Goal: Task Accomplishment & Management: Manage account settings

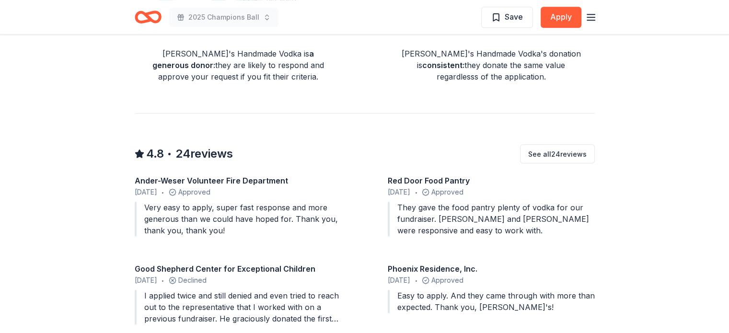
scroll to position [671, 0]
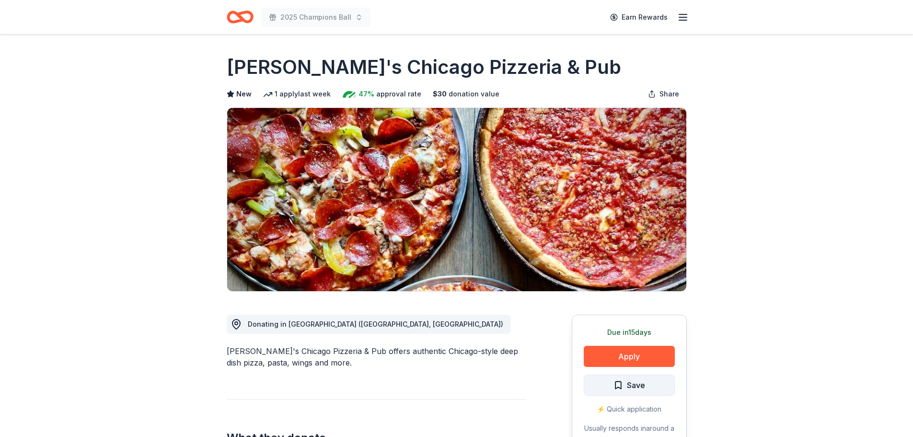
click at [640, 386] on span "Save" at bounding box center [636, 385] width 18 height 12
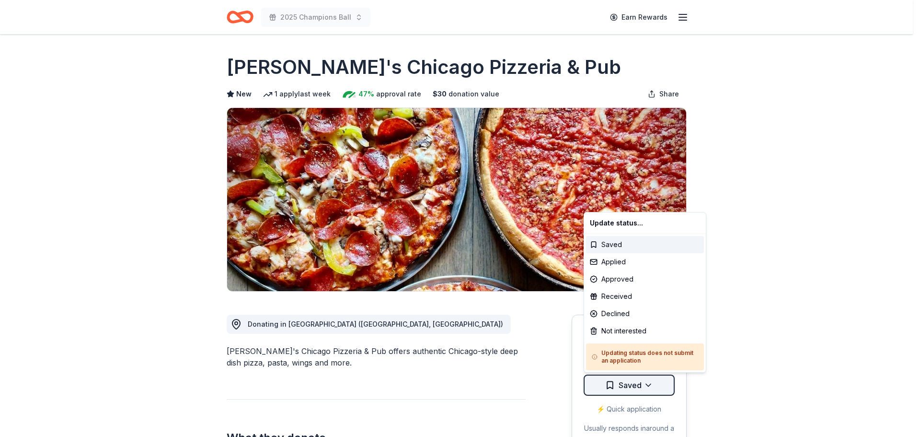
click at [653, 389] on html "2025 Champions Ball Earn Rewards Due in 15 days Share Georgio's Chicago Pizzeri…" at bounding box center [460, 218] width 920 height 437
click at [623, 253] on div "Saved" at bounding box center [645, 244] width 118 height 17
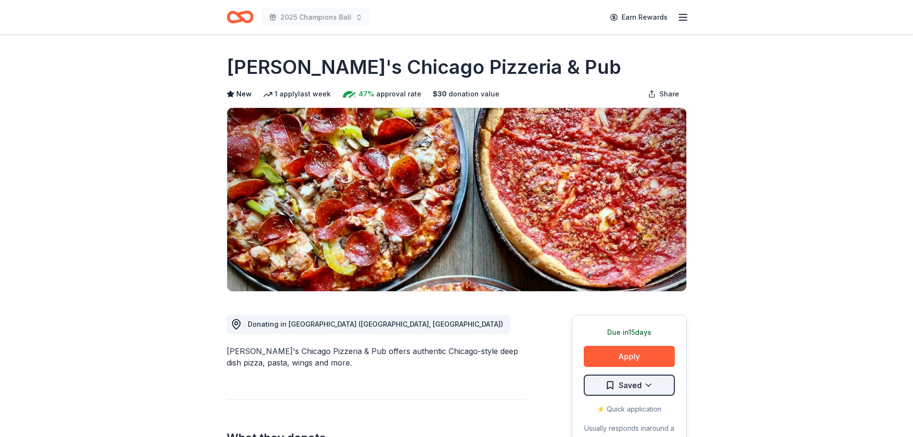
click at [651, 383] on html "2025 Champions Ball Earn Rewards Due in 15 days Share Georgio's Chicago Pizzeri…" at bounding box center [456, 218] width 913 height 437
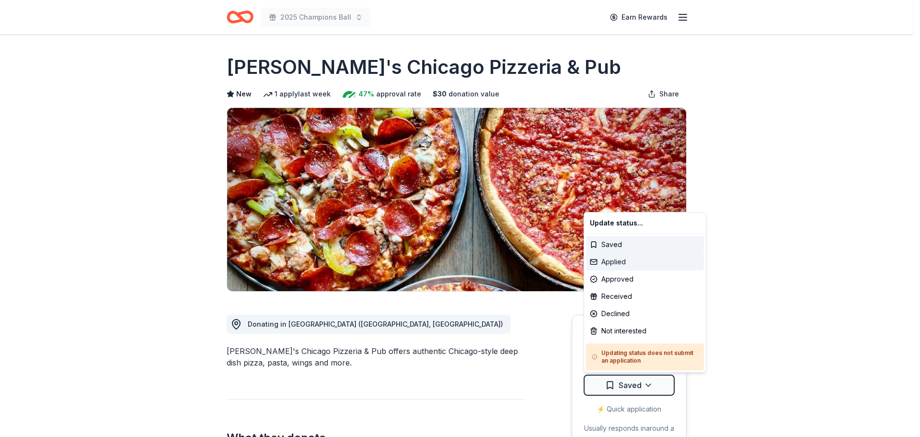
click at [607, 264] on div "Applied" at bounding box center [645, 261] width 118 height 17
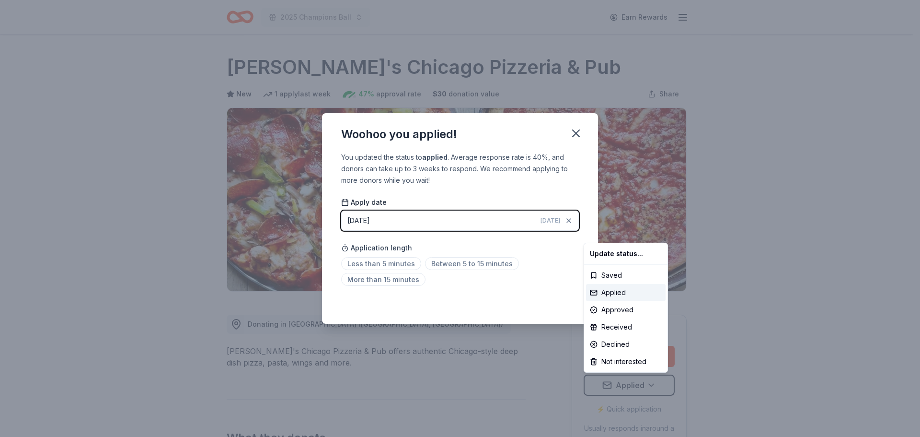
drag, startPoint x: 381, startPoint y: 221, endPoint x: 357, endPoint y: 216, distance: 24.5
click at [379, 221] on html "2025 Champions Ball Earn Rewards Due in 15 days Share Georgio's Chicago Pizzeri…" at bounding box center [460, 218] width 920 height 437
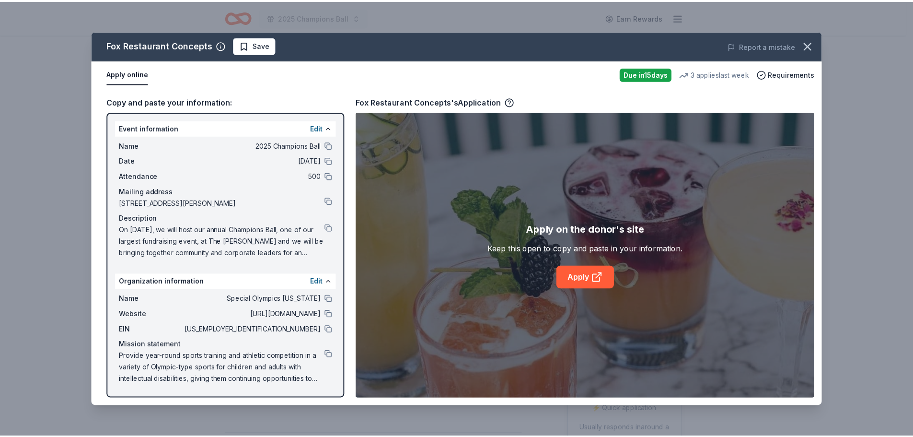
scroll to position [192, 0]
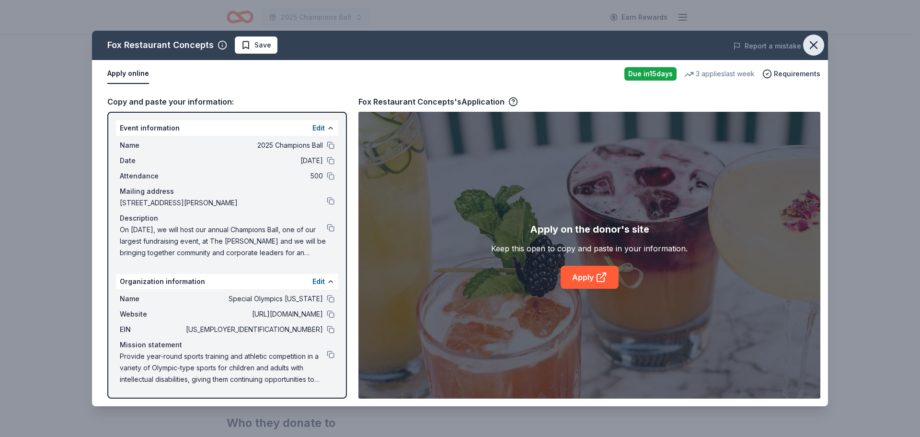
click at [815, 42] on icon "button" at bounding box center [813, 44] width 13 height 13
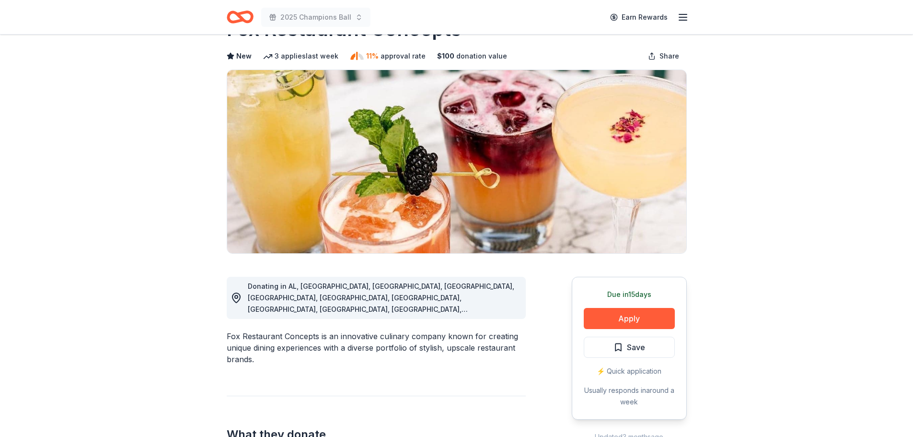
scroll to position [0, 0]
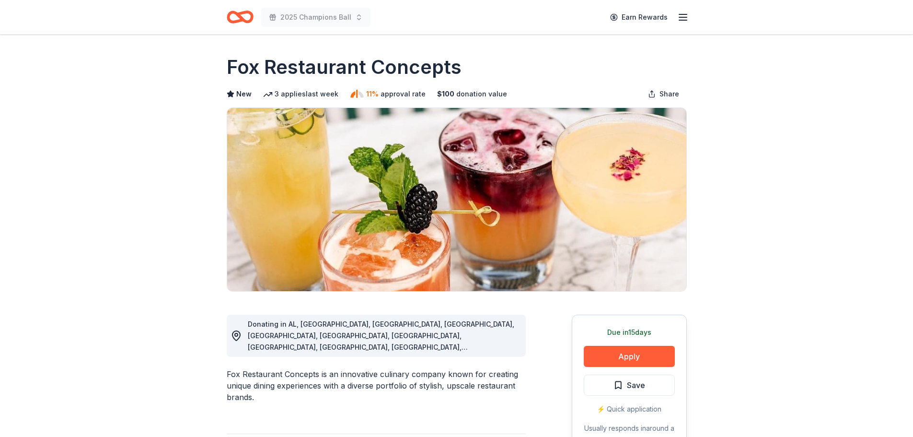
click at [250, 17] on icon "Home" at bounding box center [240, 17] width 27 height 23
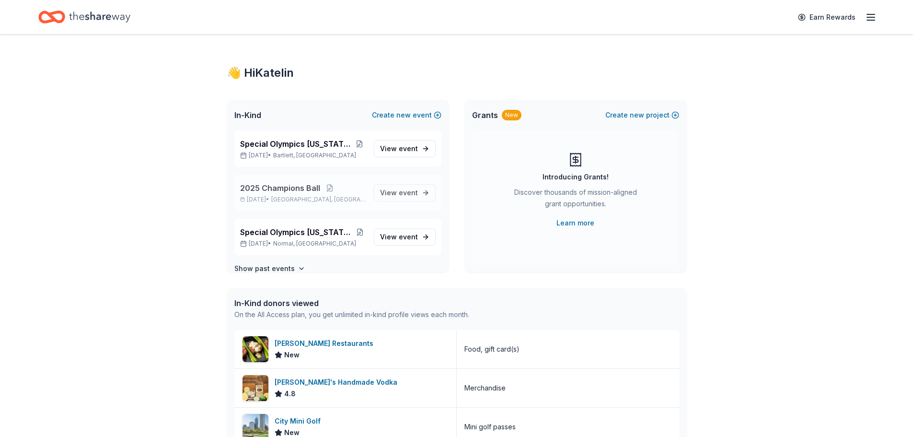
click at [296, 187] on span "2025 Champions Ball" at bounding box center [280, 188] width 80 height 12
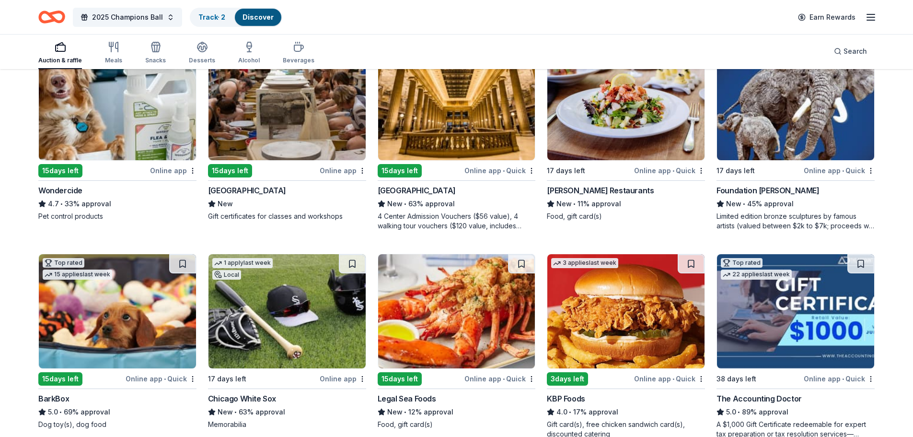
scroll to position [575, 0]
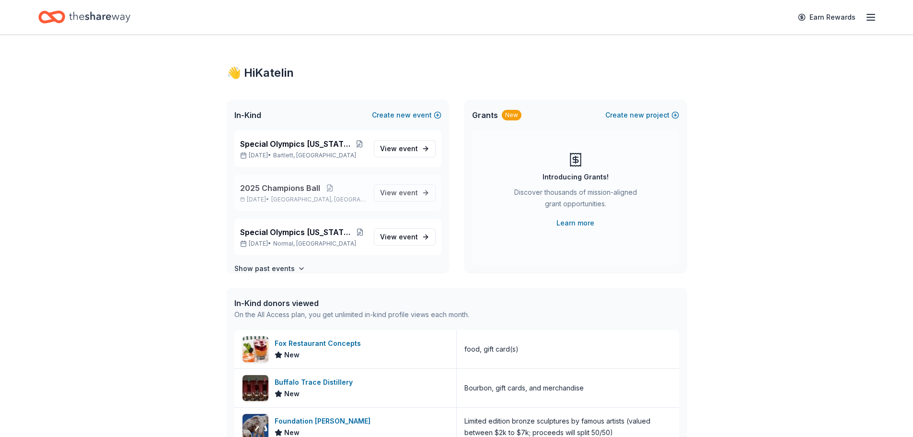
click at [284, 184] on span "2025 Champions Ball" at bounding box center [280, 188] width 80 height 12
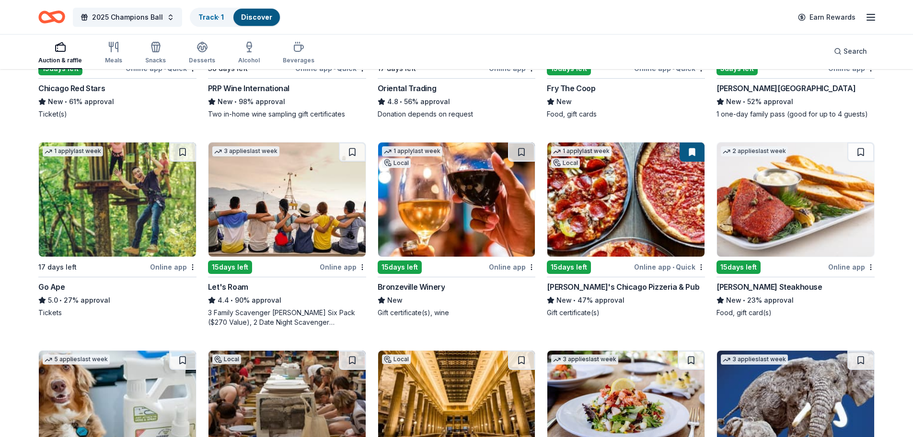
scroll to position [240, 0]
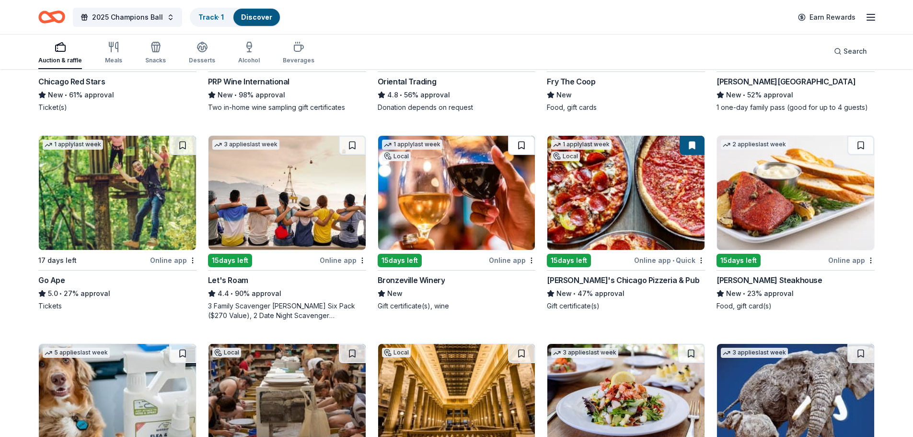
click at [524, 140] on button at bounding box center [521, 145] width 27 height 19
click at [464, 186] on img at bounding box center [456, 193] width 157 height 114
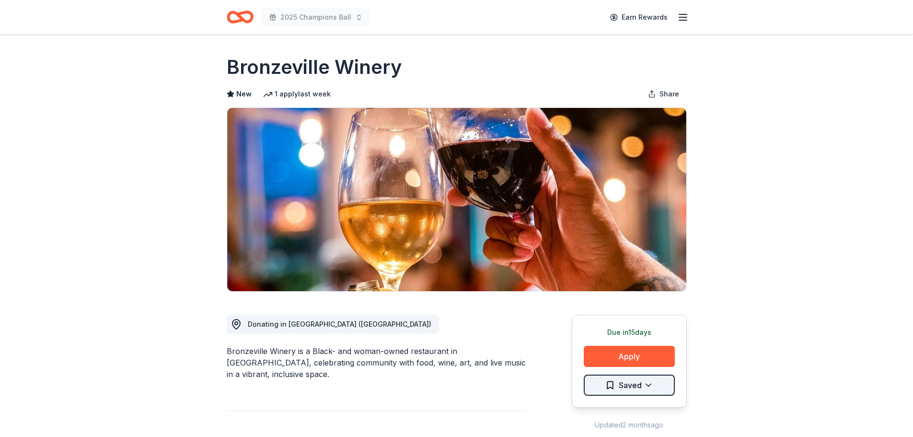
click at [646, 385] on html "2025 Champions Ball Earn Rewards Due [DATE] Share Bronzeville Winery New 1 appl…" at bounding box center [456, 218] width 913 height 437
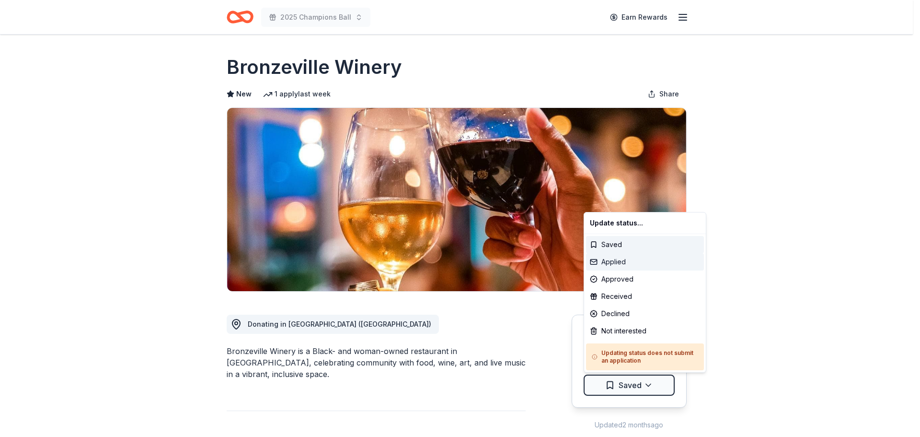
click at [650, 261] on div "Applied" at bounding box center [645, 261] width 118 height 17
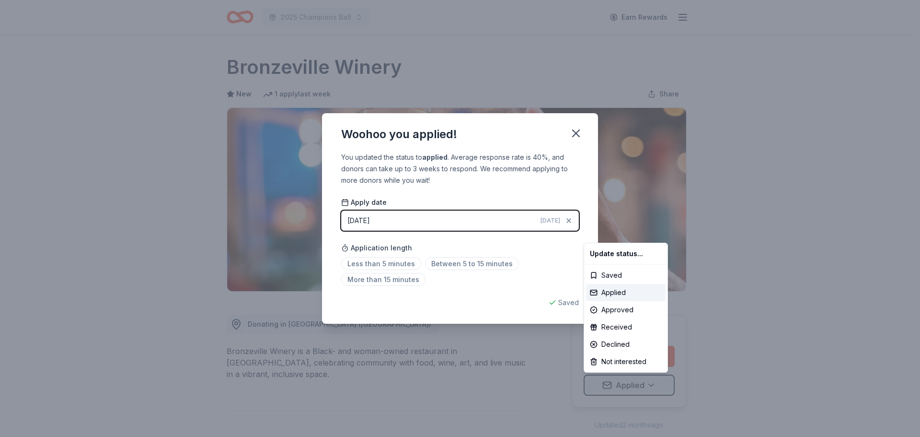
click at [483, 224] on html "2025 Champions Ball Earn Rewards Due in 15 days Share Bronzeville Winery New 1 …" at bounding box center [460, 218] width 920 height 437
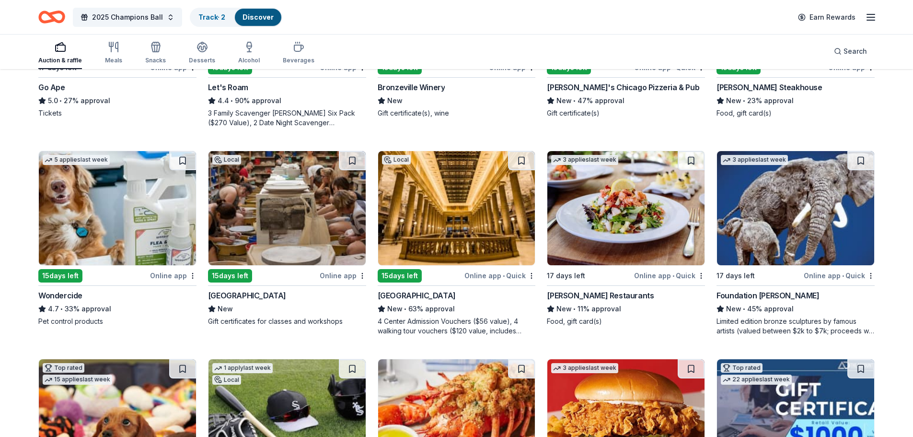
scroll to position [431, 0]
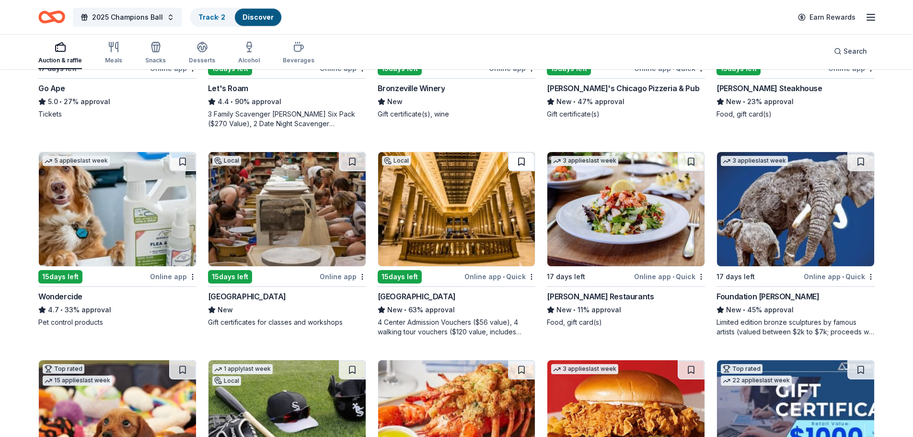
click at [522, 157] on button at bounding box center [521, 161] width 27 height 19
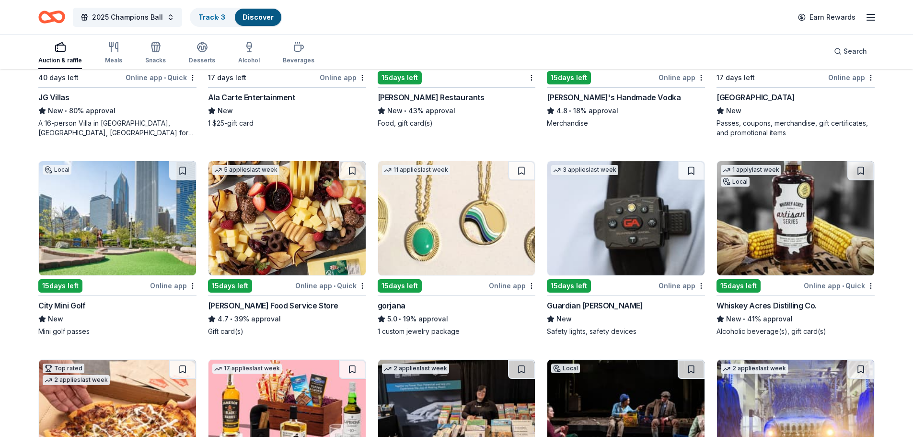
scroll to position [1688, 0]
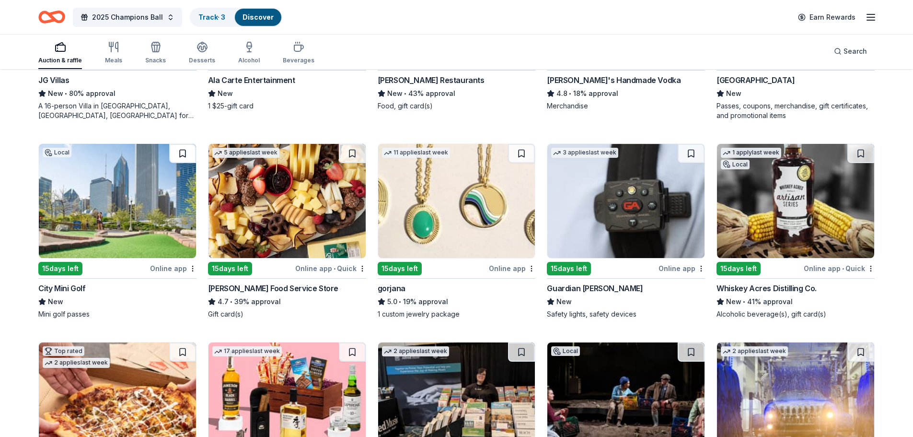
click at [182, 149] on button at bounding box center [182, 153] width 27 height 19
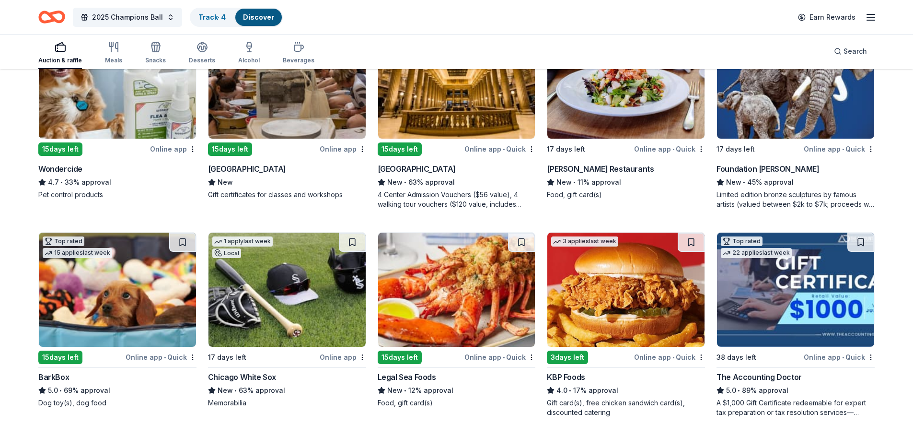
scroll to position [575, 0]
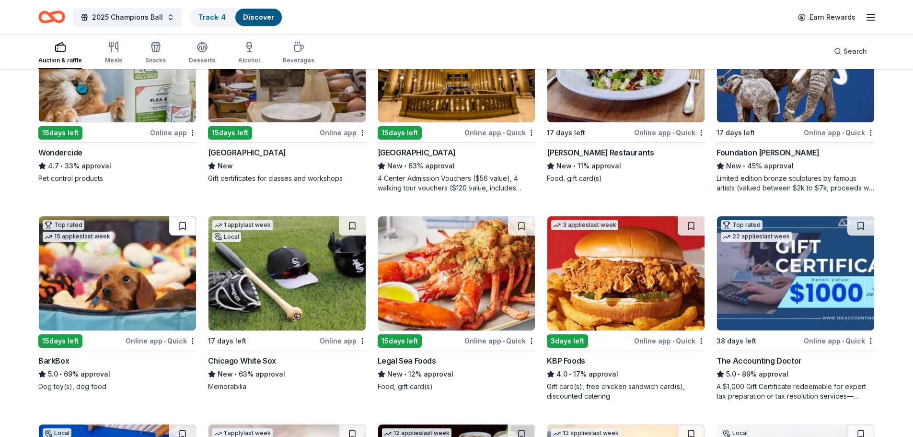
click at [182, 223] on button at bounding box center [182, 225] width 27 height 19
click at [153, 261] on img at bounding box center [117, 273] width 157 height 114
click at [208, 22] on div "Track · 5" at bounding box center [212, 17] width 42 height 17
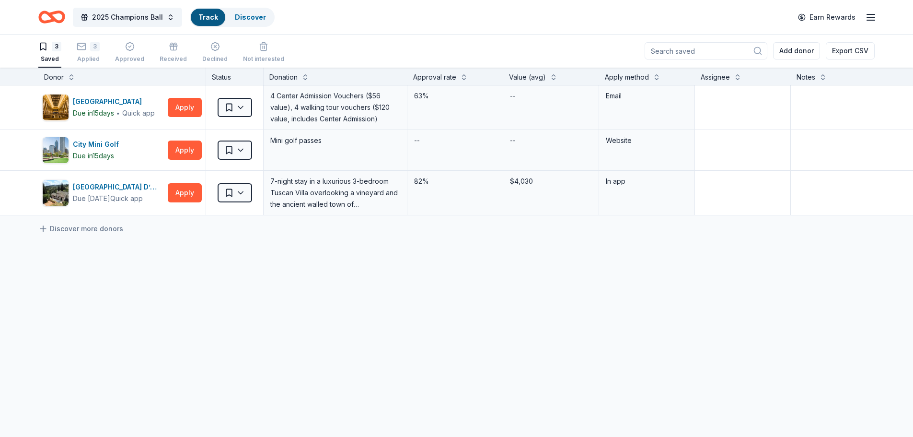
scroll to position [0, 0]
click at [211, 17] on link "Track" at bounding box center [207, 17] width 19 height 8
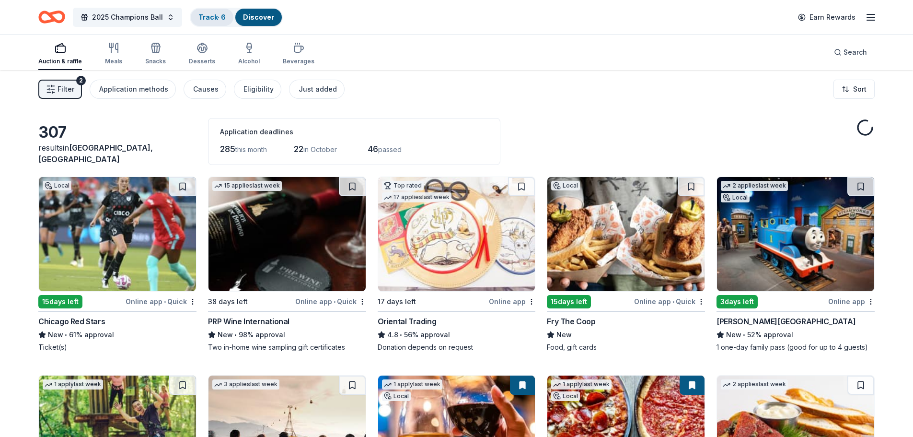
click at [211, 17] on link "Track · 6" at bounding box center [211, 17] width 27 height 8
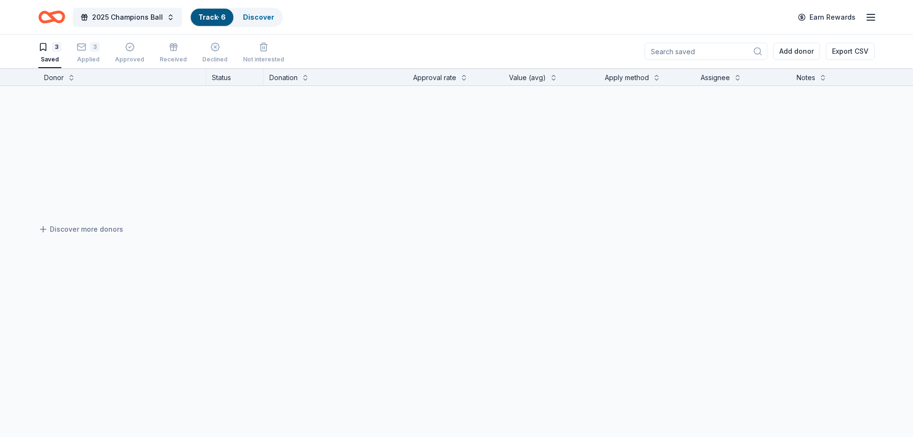
scroll to position [0, 0]
click at [204, 20] on link "Track · 6" at bounding box center [211, 17] width 27 height 8
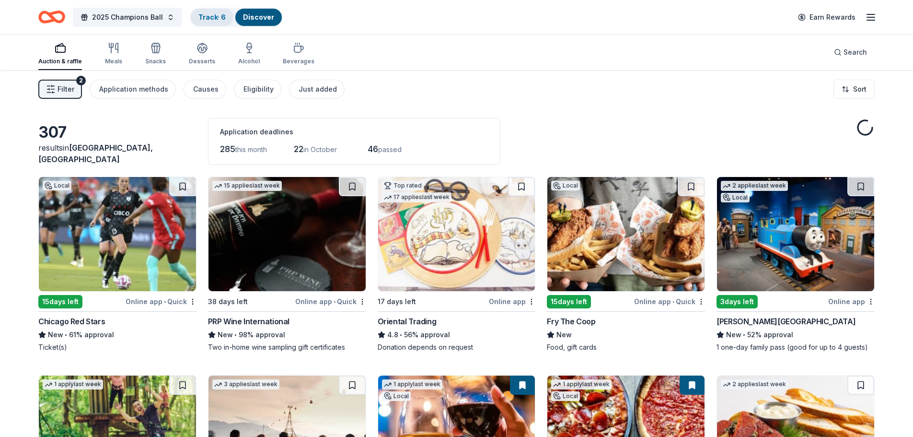
click at [204, 17] on link "Track · 6" at bounding box center [211, 17] width 27 height 8
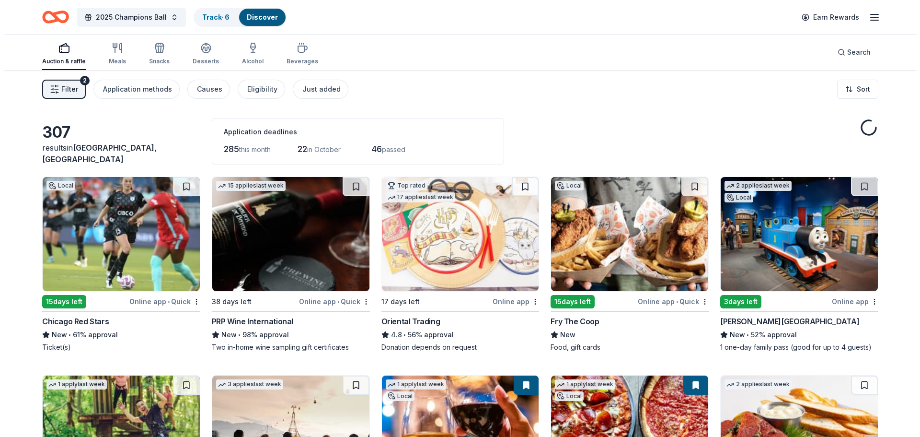
scroll to position [0, 0]
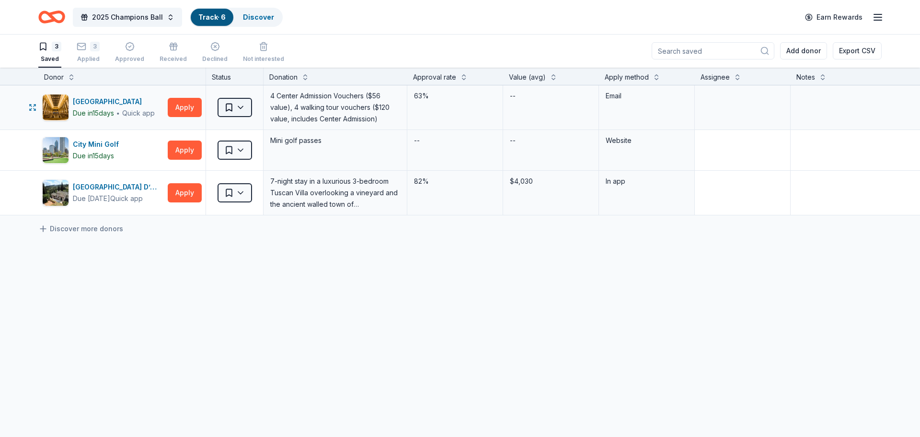
click at [244, 109] on html "2025 Champions Ball Track · 6 Discover Earn Rewards 3 Saved 3 Applied Approved …" at bounding box center [460, 218] width 920 height 437
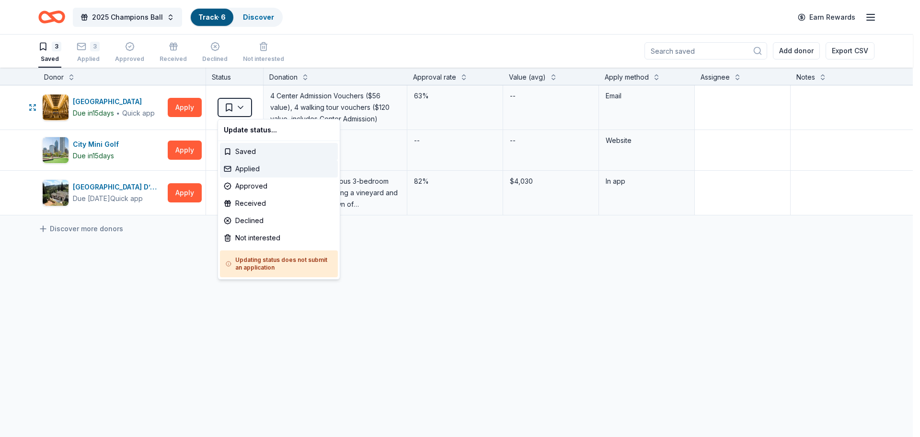
click at [252, 166] on div "Applied" at bounding box center [279, 168] width 118 height 17
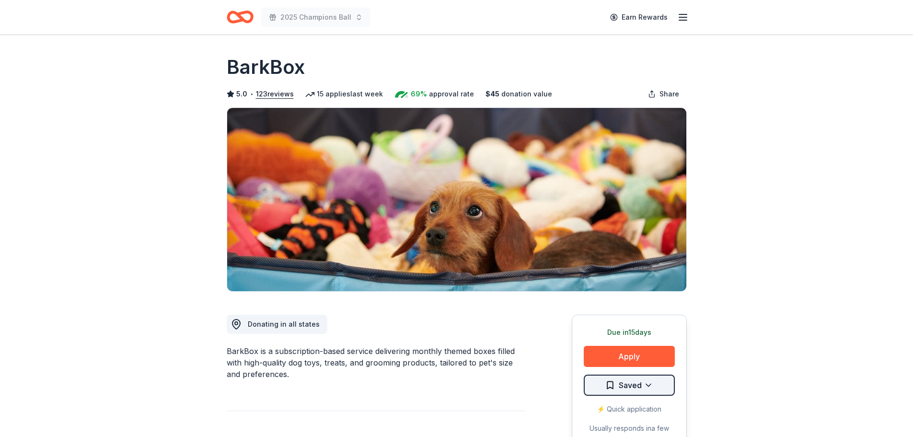
click at [647, 388] on html "2025 Champions Ball Earn Rewards Due in 15 days Share BarkBox 5.0 • 123 reviews…" at bounding box center [456, 218] width 913 height 437
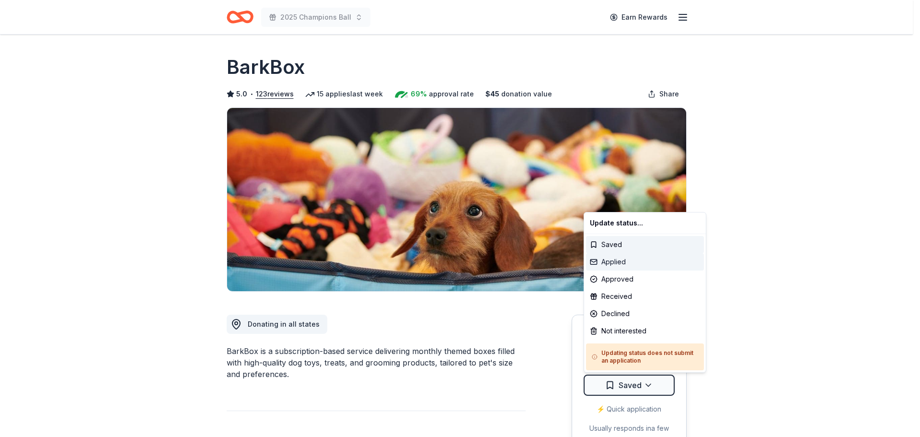
click at [656, 261] on div "Applied" at bounding box center [645, 261] width 118 height 17
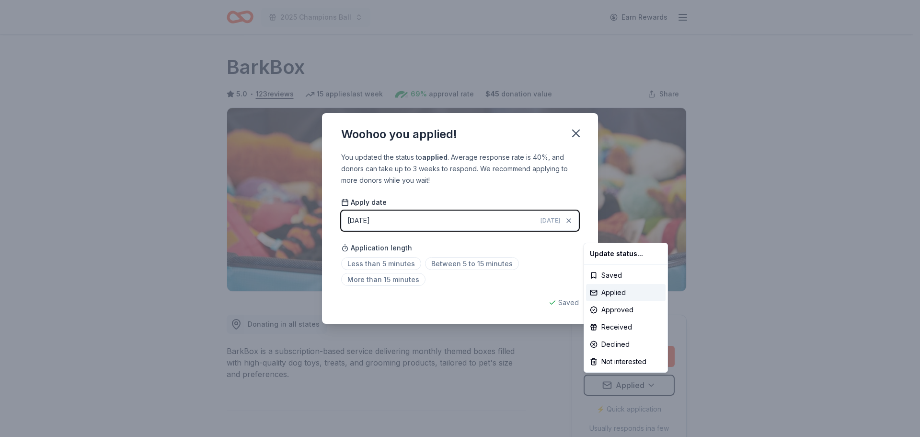
click at [375, 226] on html "2025 Champions Ball Earn Rewards Due in 15 days Share BarkBox 5.0 • 123 reviews…" at bounding box center [460, 218] width 920 height 437
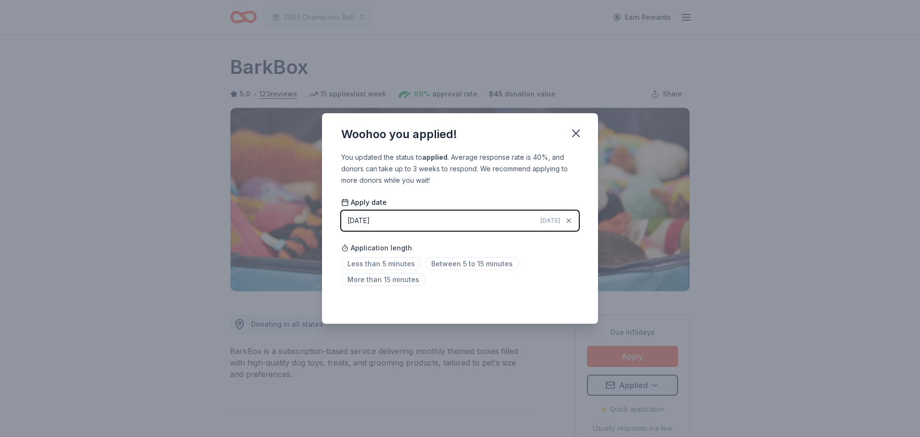
click at [370, 224] on div "09/10/2025" at bounding box center [359, 221] width 23 height 12
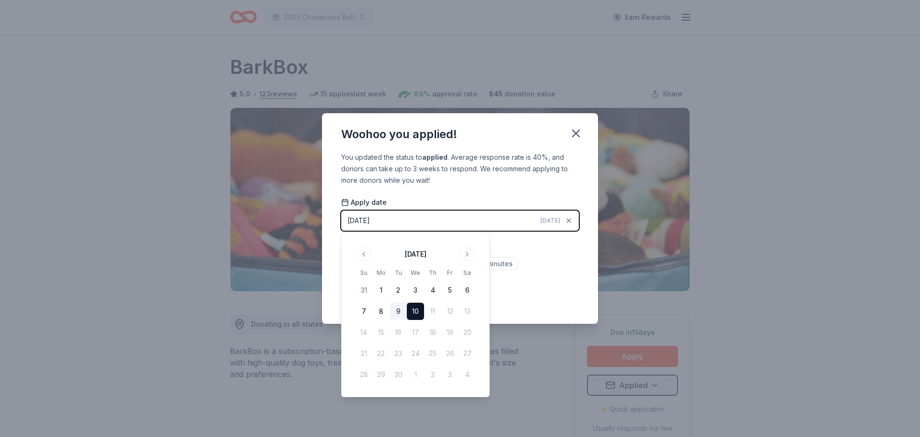
click at [395, 306] on button "9" at bounding box center [398, 311] width 17 height 17
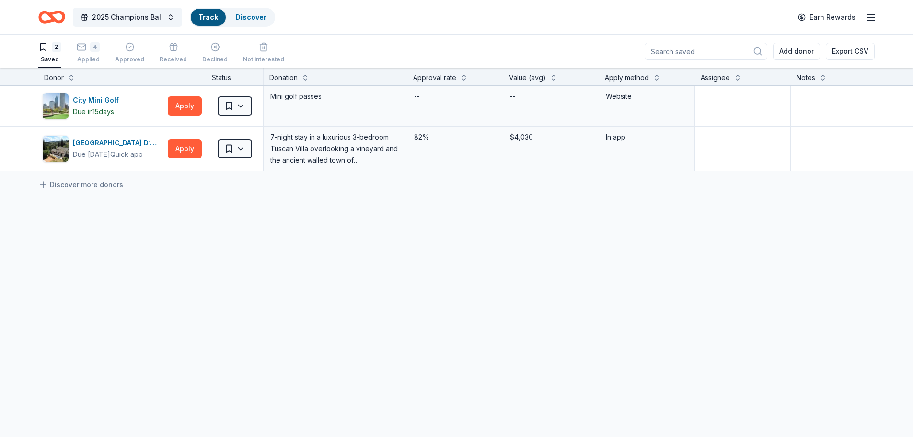
scroll to position [0, 0]
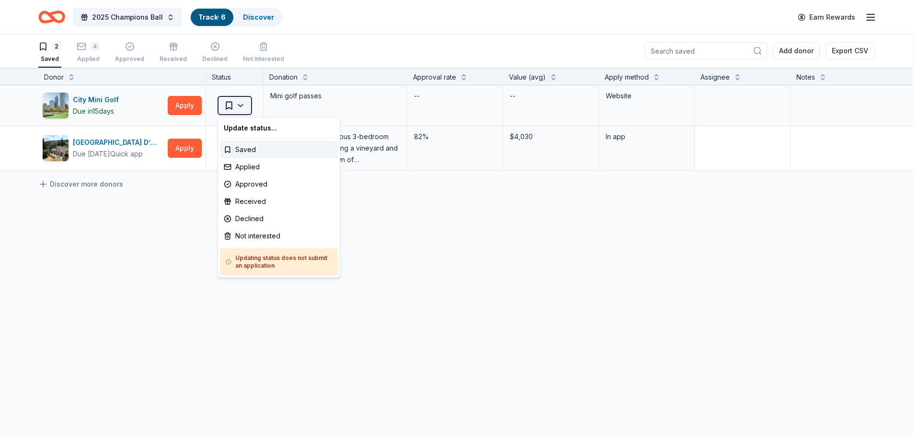
click at [242, 105] on html "2025 Champions Ball Track · 6 Discover Earn Rewards 2 Saved 4 Applied Approved …" at bounding box center [460, 218] width 920 height 437
click at [244, 164] on div "Applied" at bounding box center [279, 166] width 118 height 17
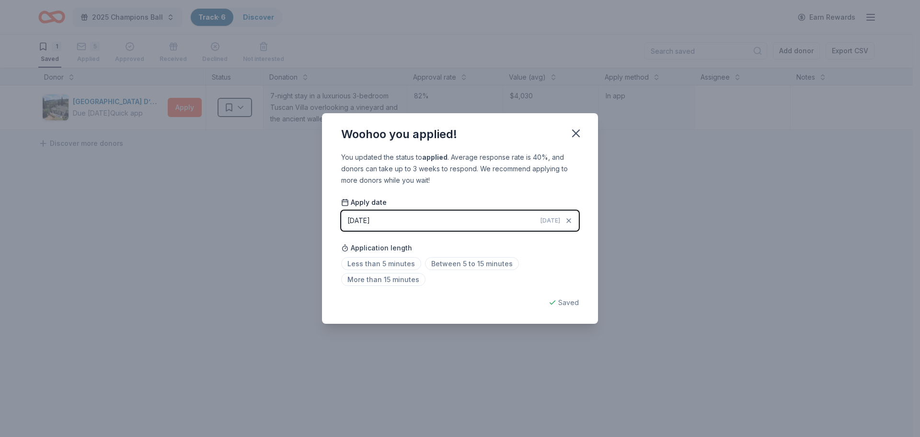
click at [352, 218] on div "[DATE]" at bounding box center [359, 221] width 23 height 12
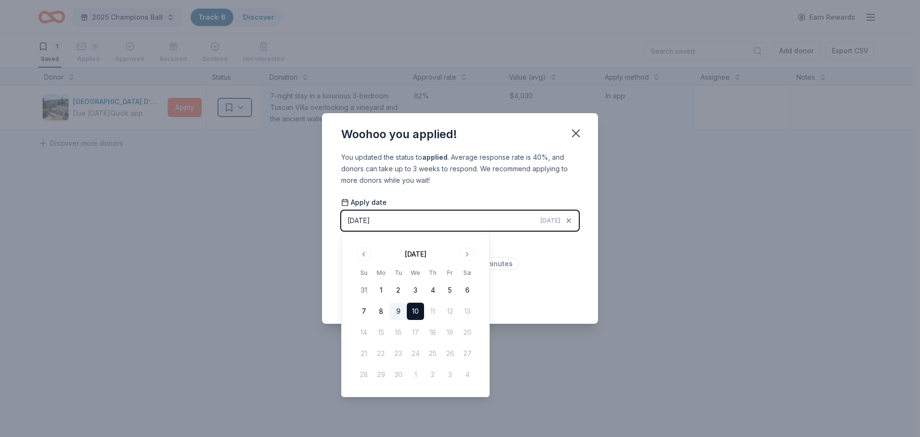
click at [395, 312] on button "9" at bounding box center [398, 311] width 17 height 17
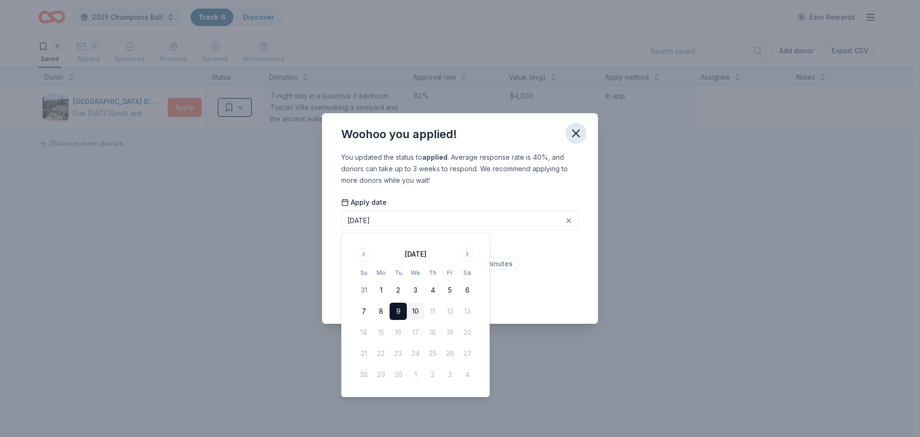
click at [580, 132] on icon "button" at bounding box center [576, 133] width 13 height 13
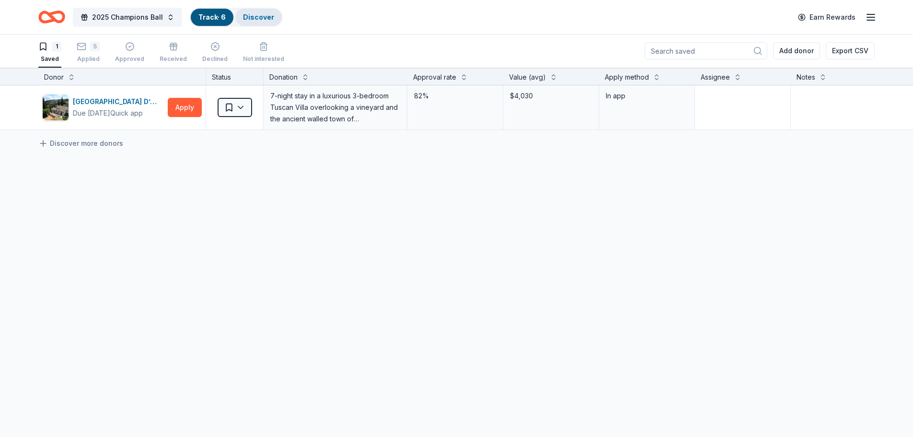
click at [246, 20] on link "Discover" at bounding box center [258, 17] width 31 height 8
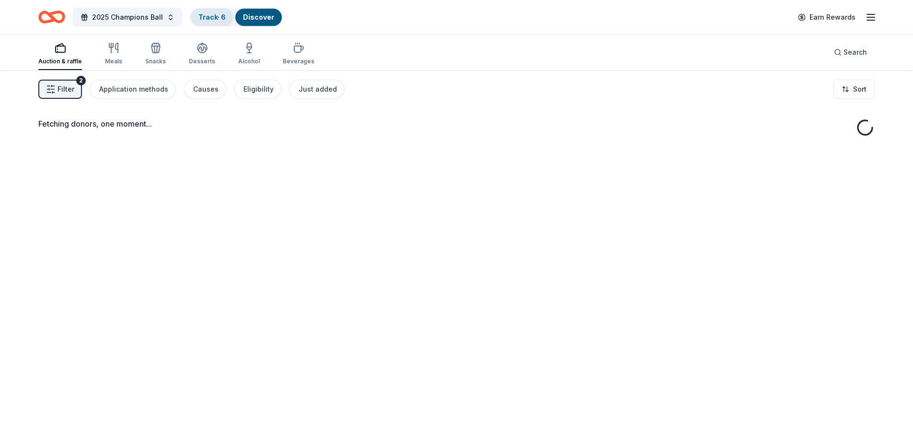
click at [214, 20] on link "Track · 6" at bounding box center [211, 17] width 27 height 8
click at [214, 15] on link "Track · 6" at bounding box center [211, 17] width 27 height 8
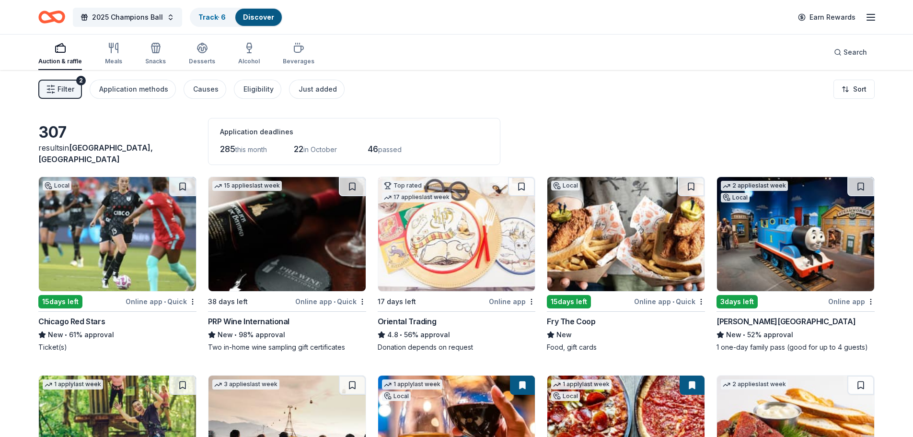
scroll to position [0, 0]
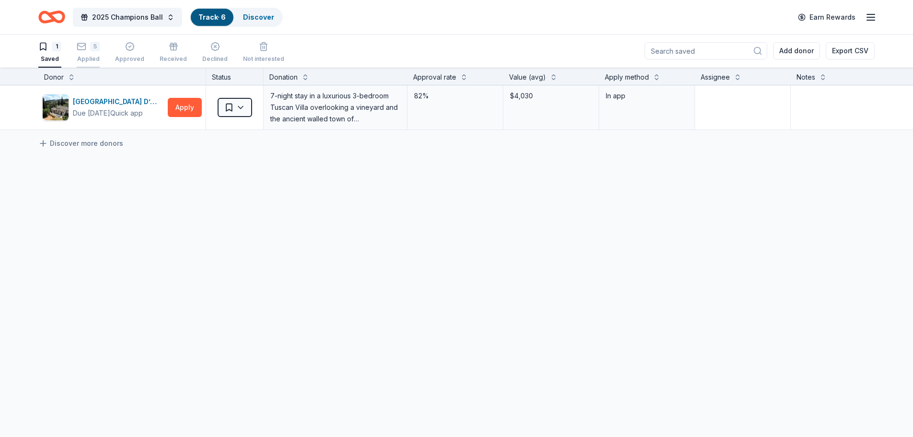
click at [88, 52] on div "5 Applied" at bounding box center [88, 52] width 23 height 21
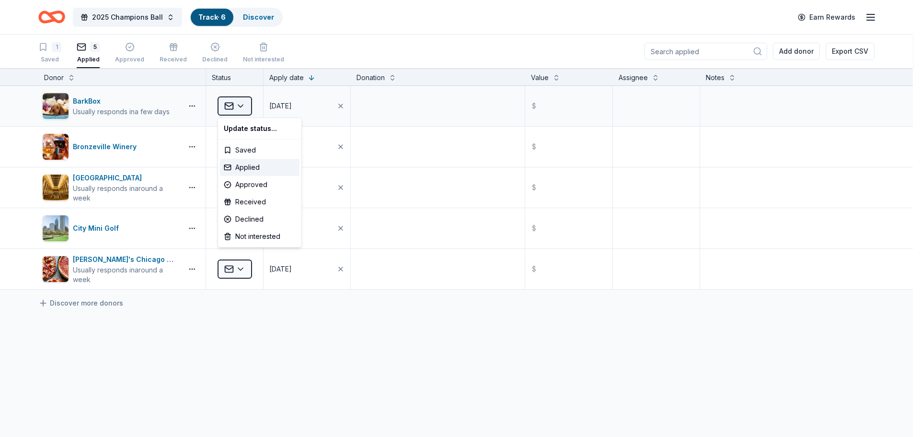
click at [247, 106] on html "2025 Champions Ball Track · 6 Discover Earn Rewards 1 Saved 5 Applied Approved …" at bounding box center [460, 218] width 920 height 437
click at [264, 202] on div "Received" at bounding box center [260, 201] width 80 height 17
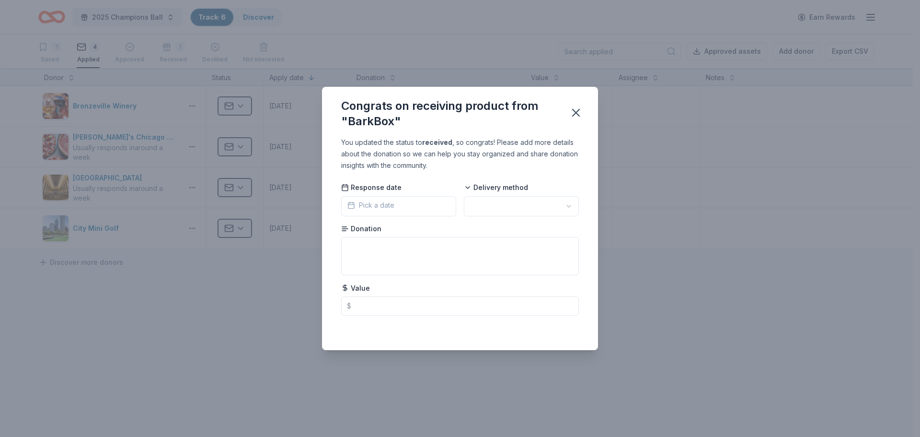
click at [391, 201] on span "Pick a date" at bounding box center [371, 205] width 47 height 12
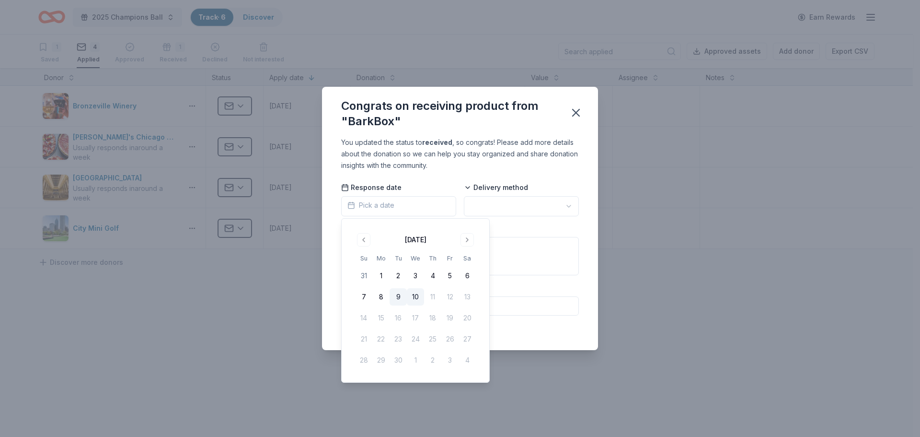
click at [398, 299] on button "9" at bounding box center [398, 296] width 17 height 17
click at [526, 207] on html "2025 Champions Ball Track · 6 Discover Earn Rewards 1 Saved 4 Applied Approved …" at bounding box center [460, 218] width 920 height 437
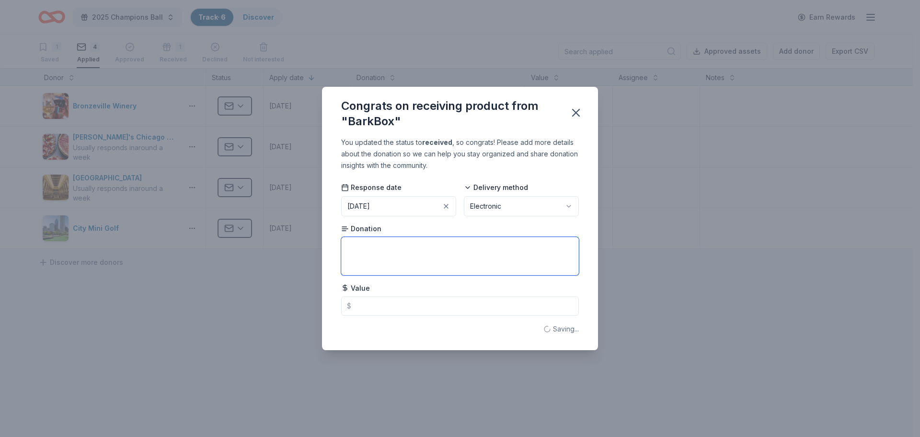
click at [449, 262] on textarea at bounding box center [460, 256] width 238 height 38
type textarea "1 Month Bark Box"
click at [437, 317] on div "You updated the status to received , so congrats! Please add more details about…" at bounding box center [460, 243] width 276 height 213
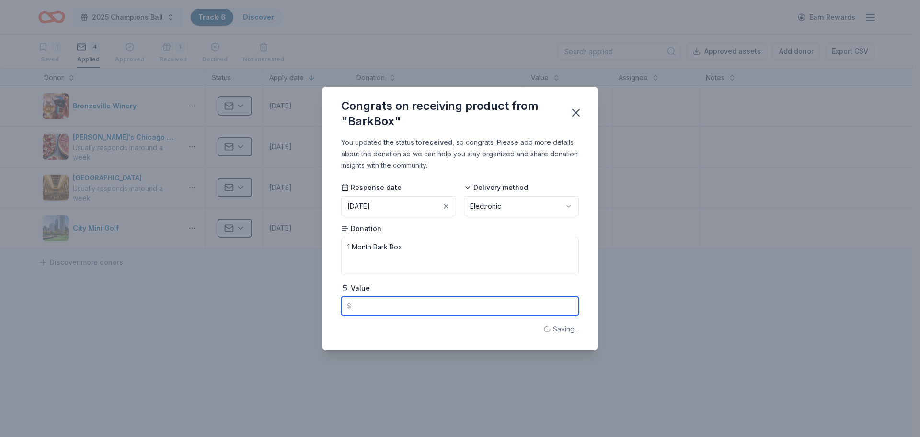
click at [439, 304] on input "text" at bounding box center [460, 305] width 238 height 19
type input "65.00"
click at [576, 112] on icon "button" at bounding box center [576, 112] width 7 height 7
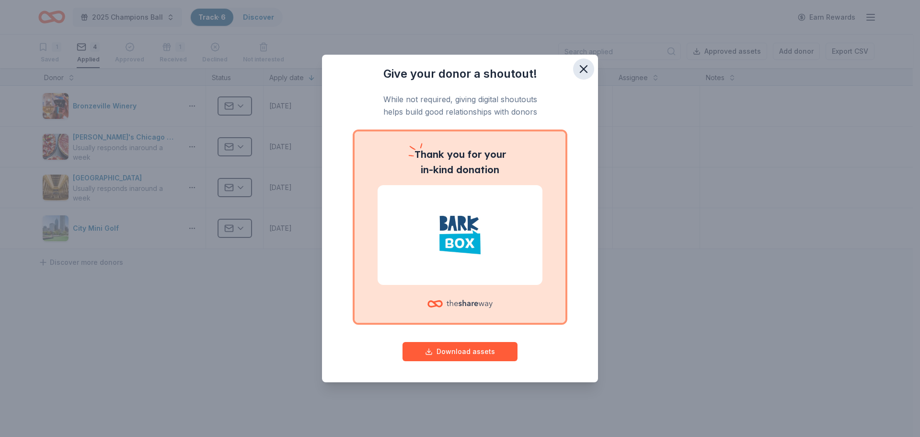
click at [585, 67] on icon "button" at bounding box center [583, 68] width 13 height 13
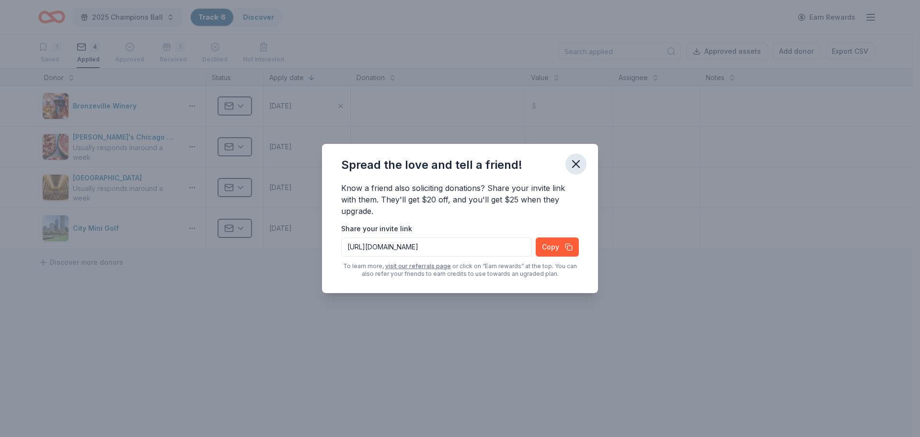
click at [581, 158] on icon "button" at bounding box center [576, 163] width 13 height 13
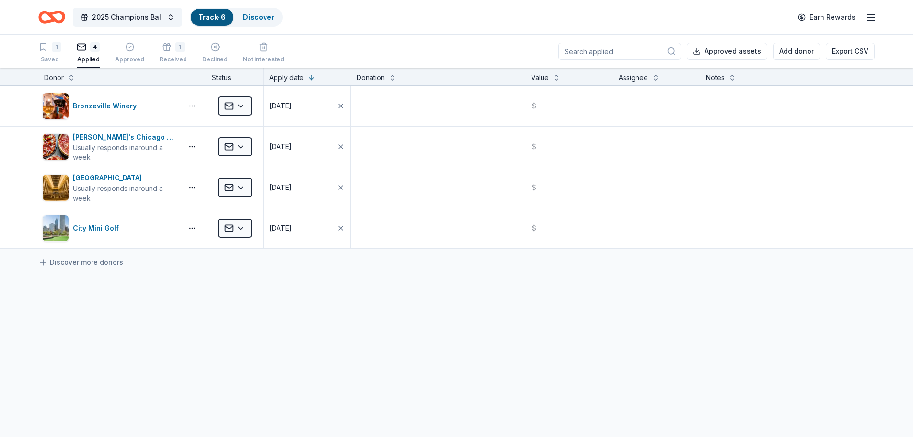
click at [54, 6] on icon "Home" at bounding box center [51, 17] width 27 height 23
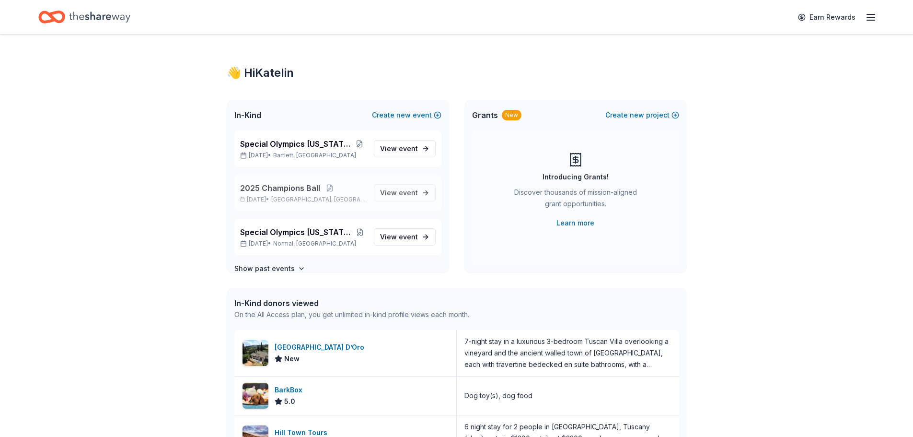
click at [269, 187] on span "2025 Champions Ball" at bounding box center [280, 188] width 80 height 12
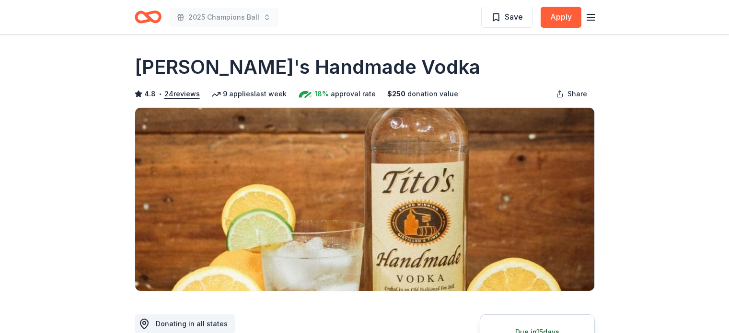
scroll to position [671, 0]
